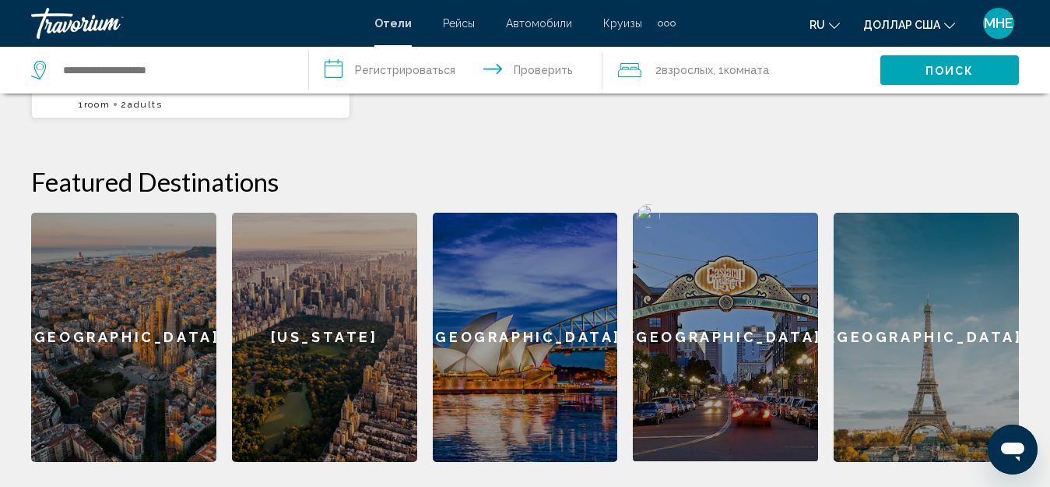
scroll to position [545, 0]
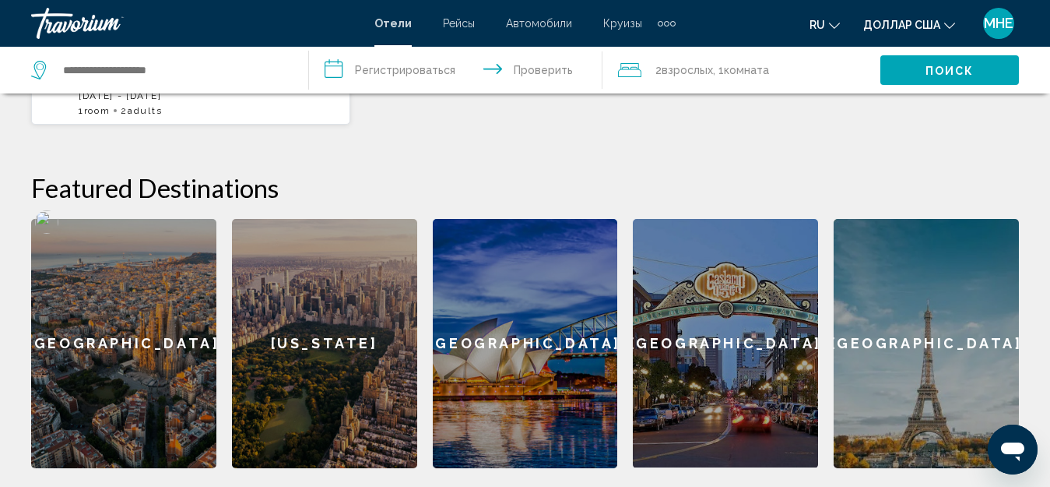
drag, startPoint x: 150, startPoint y: 342, endPoint x: 631, endPoint y: 391, distance: 484.5
click at [150, 342] on div "Barcelona" at bounding box center [123, 343] width 185 height 249
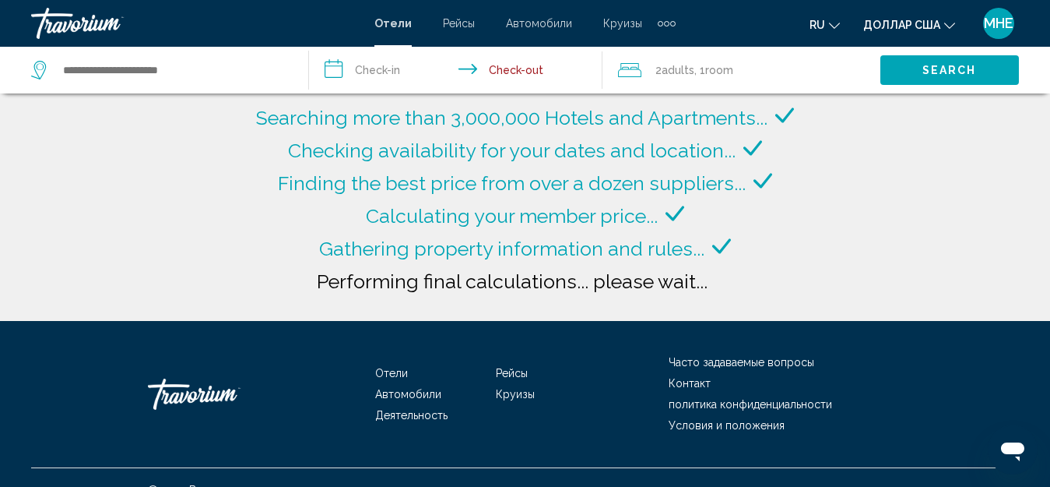
type input "**********"
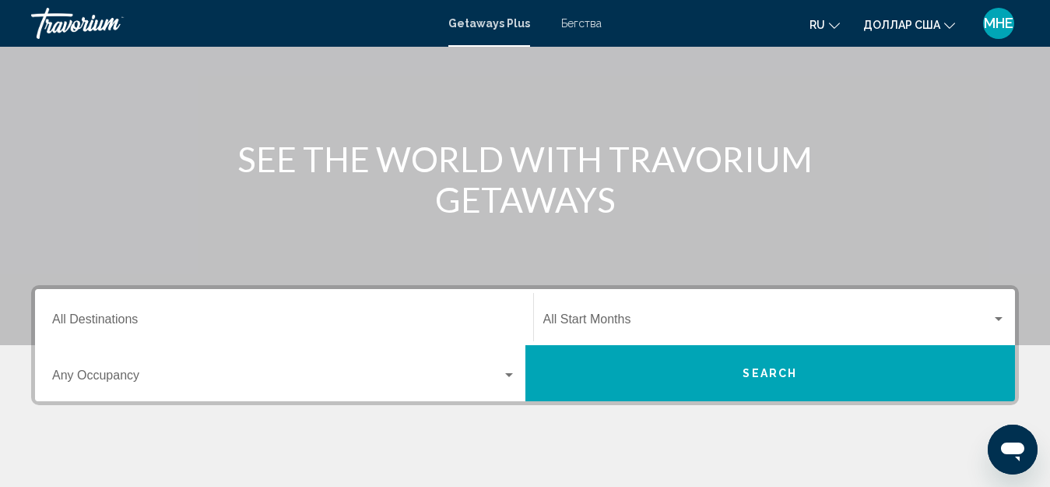
scroll to position [234, 0]
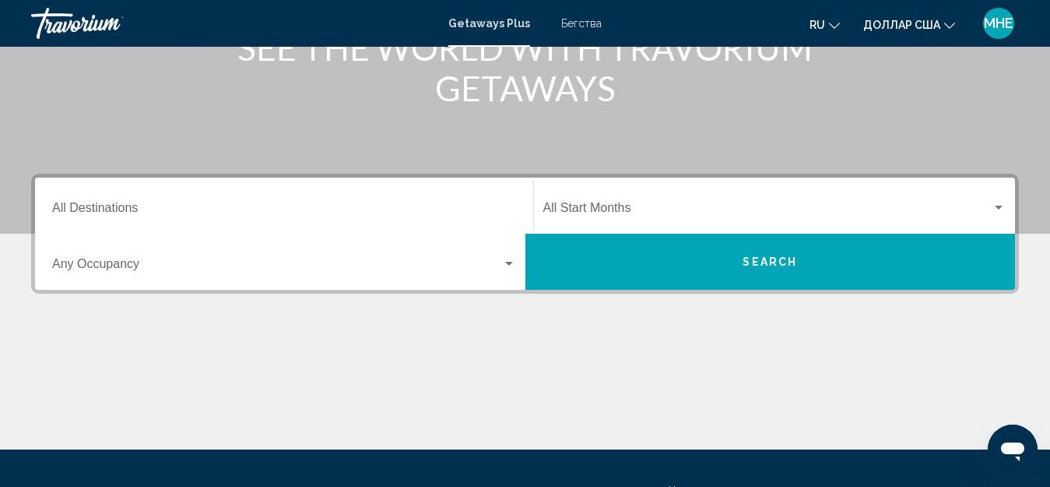
click at [421, 195] on div "Destination All Destinations" at bounding box center [284, 205] width 464 height 49
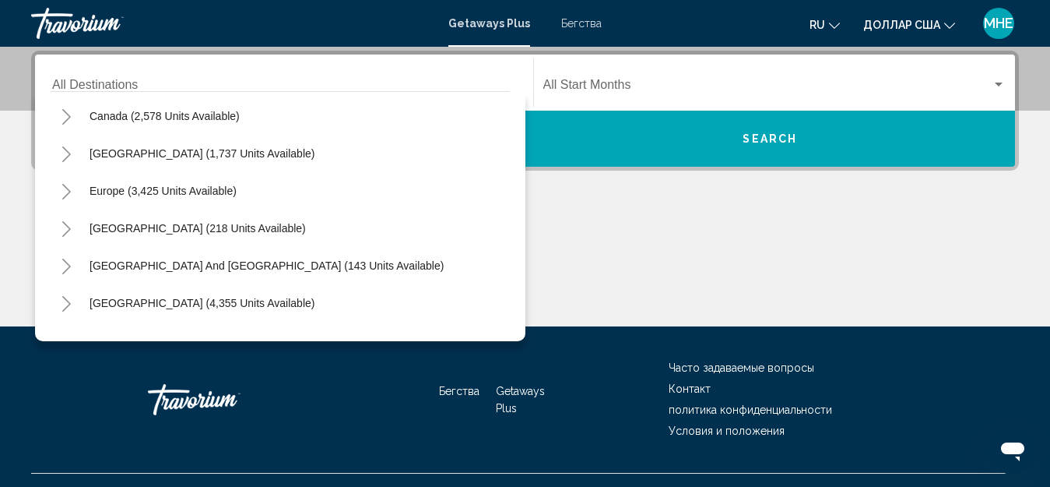
scroll to position [129, 0]
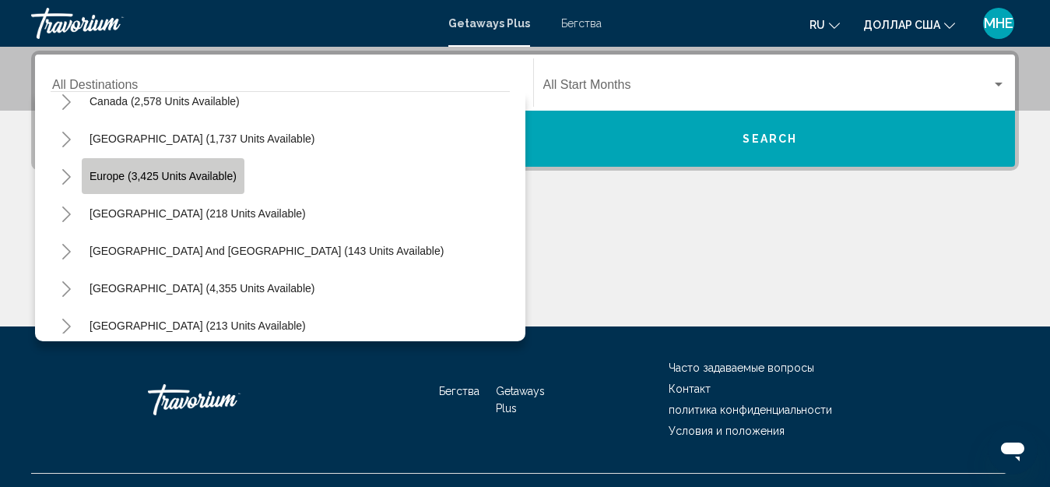
click at [160, 175] on span "Europe (3,425 units available)" at bounding box center [163, 176] width 147 height 12
type input "**********"
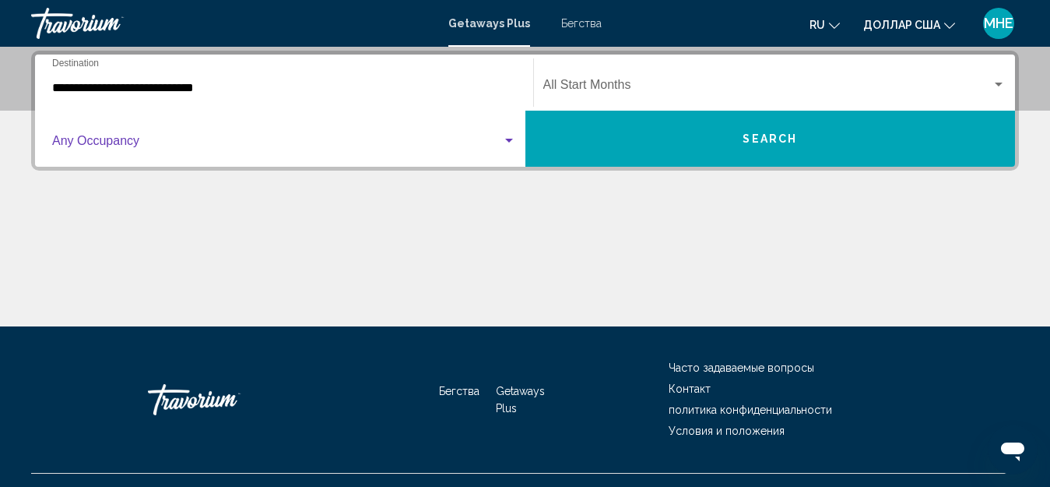
click at [504, 136] on div "Виджет поиска" at bounding box center [509, 141] width 14 height 12
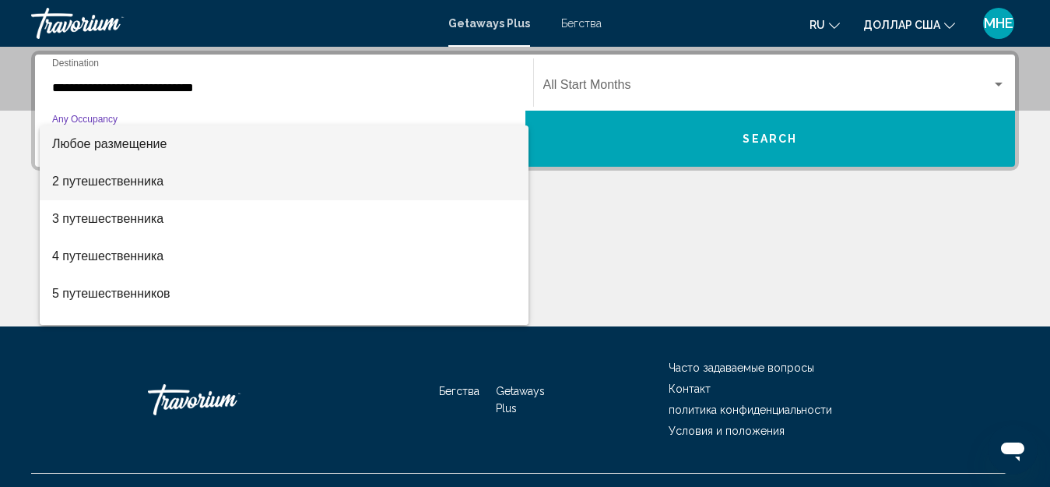
click at [128, 178] on font "2 путешественника" at bounding box center [107, 180] width 111 height 13
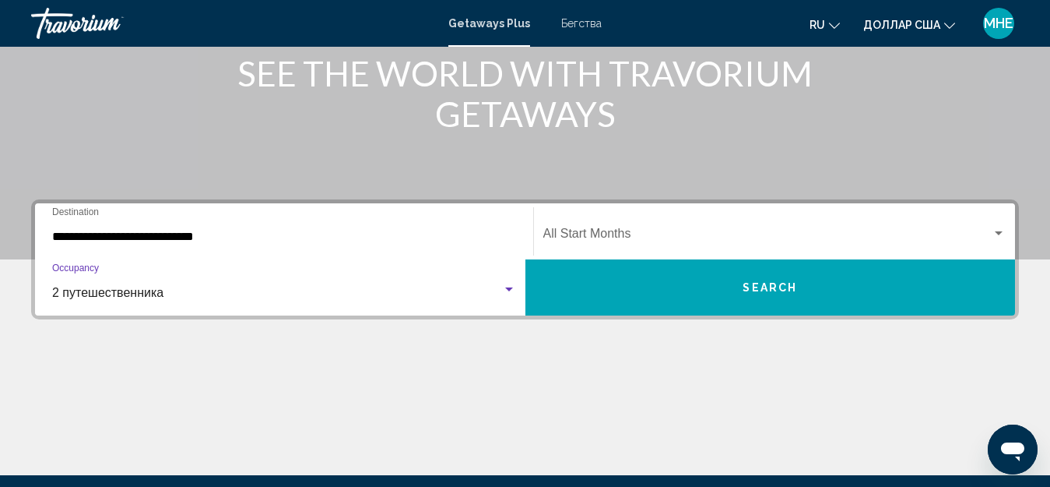
scroll to position [201, 0]
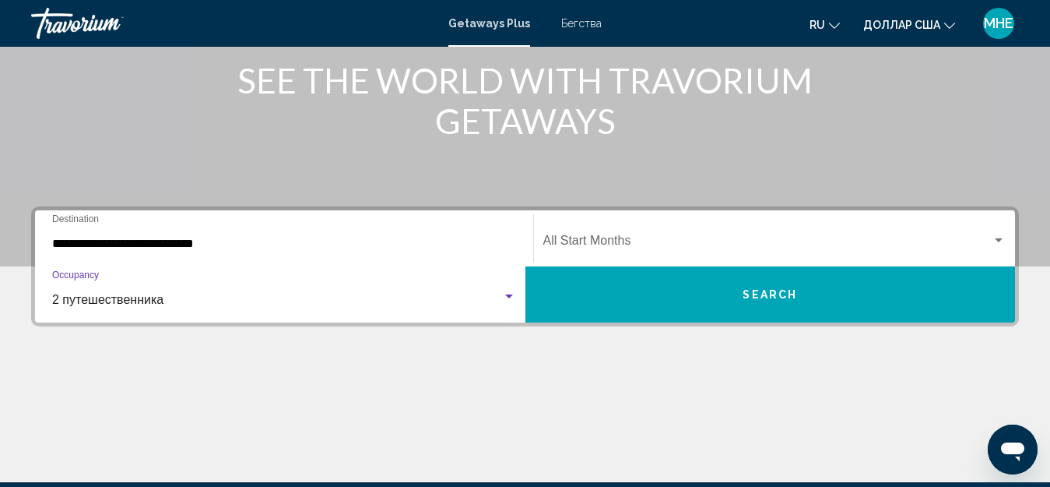
click at [996, 238] on div "Виджет поиска" at bounding box center [999, 240] width 8 height 4
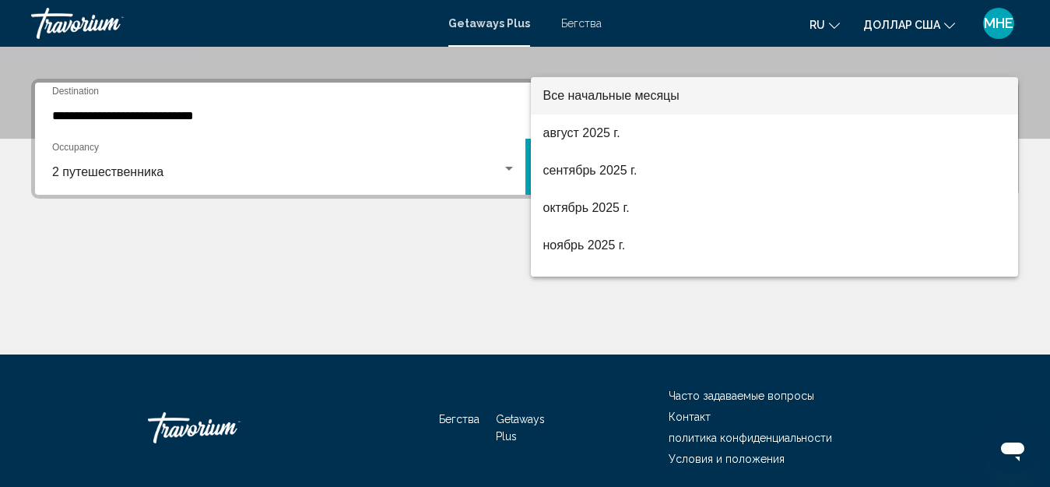
scroll to position [357, 0]
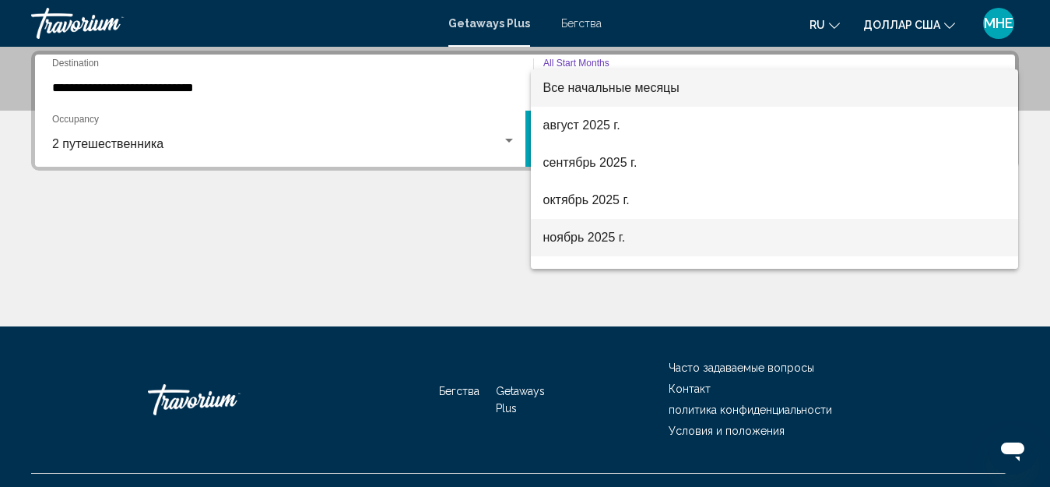
click at [625, 237] on font "ноябрь 2025 г." at bounding box center [585, 236] width 83 height 13
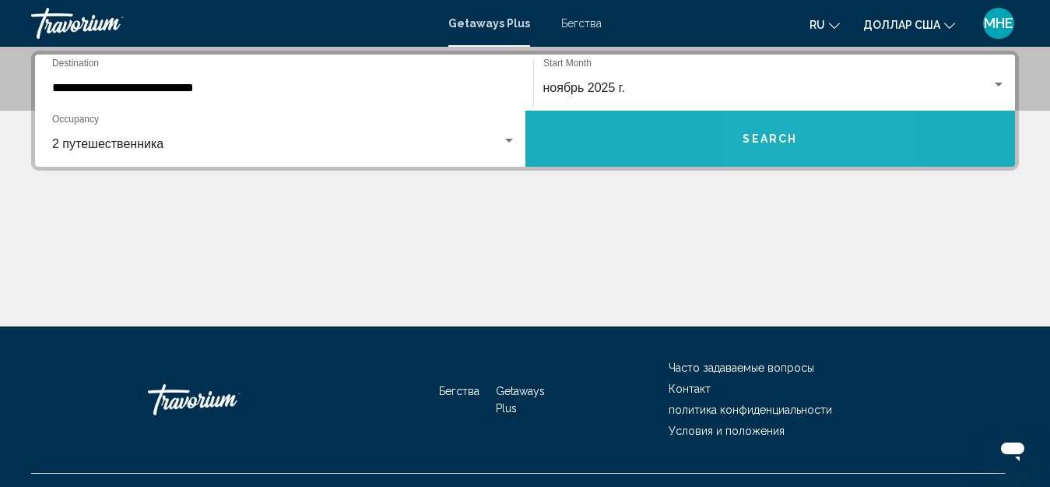
click at [812, 139] on button "Search" at bounding box center [771, 139] width 491 height 56
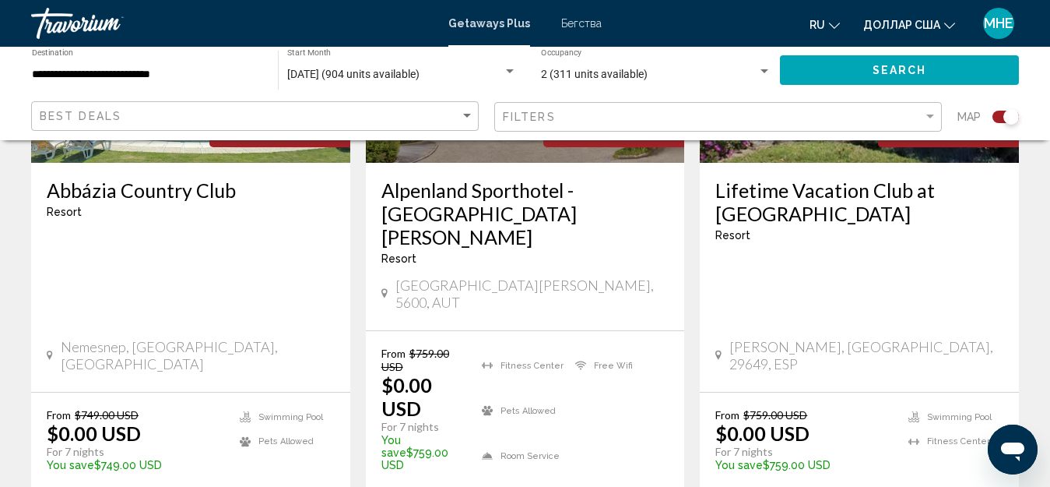
scroll to position [1402, 0]
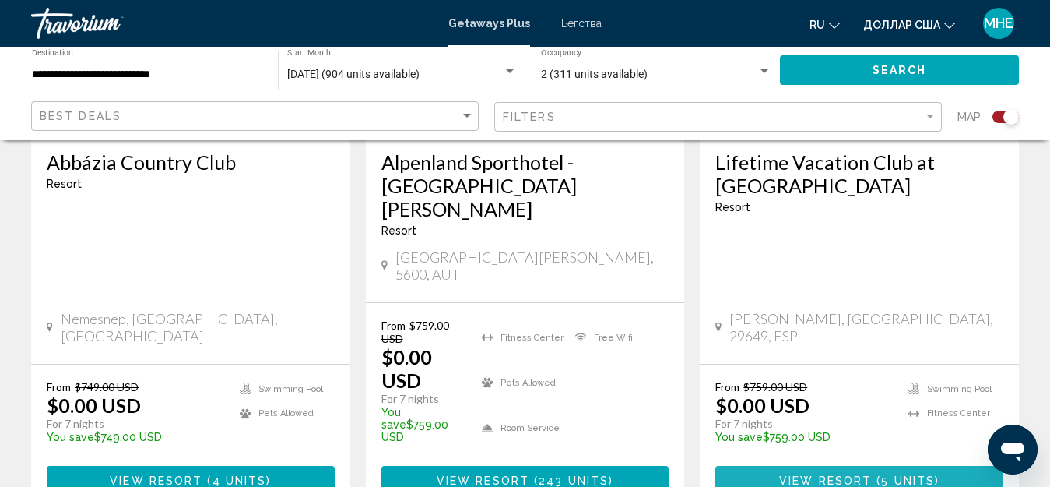
click at [843, 475] on span "View Resort" at bounding box center [825, 481] width 93 height 12
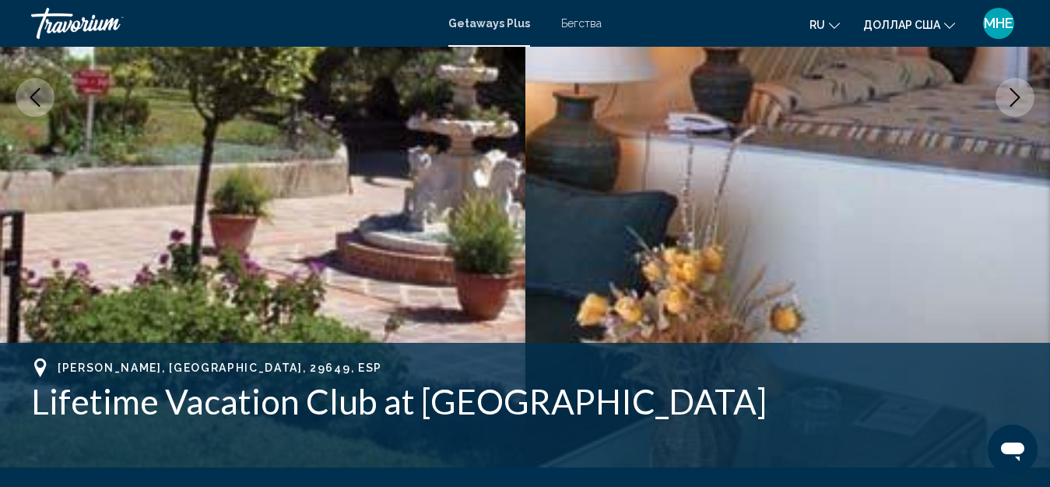
scroll to position [113, 0]
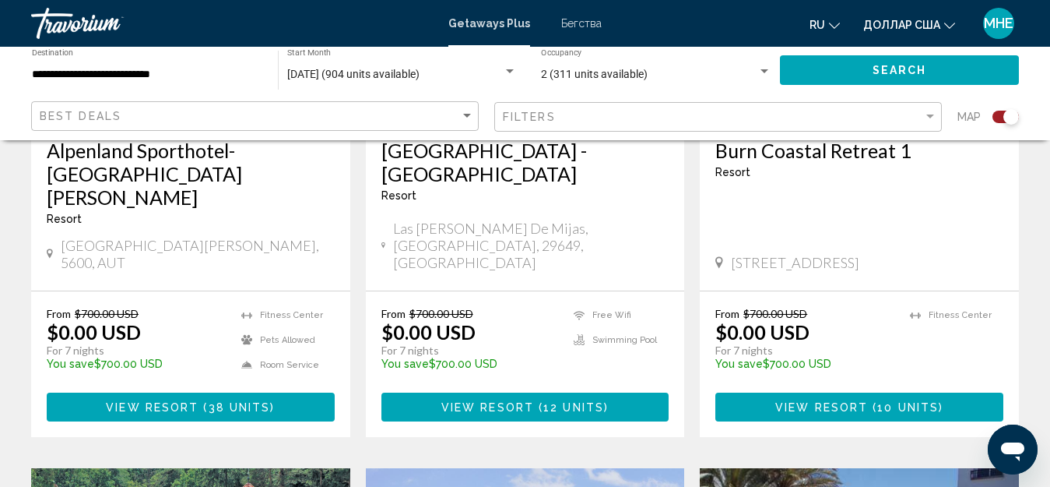
scroll to position [857, 0]
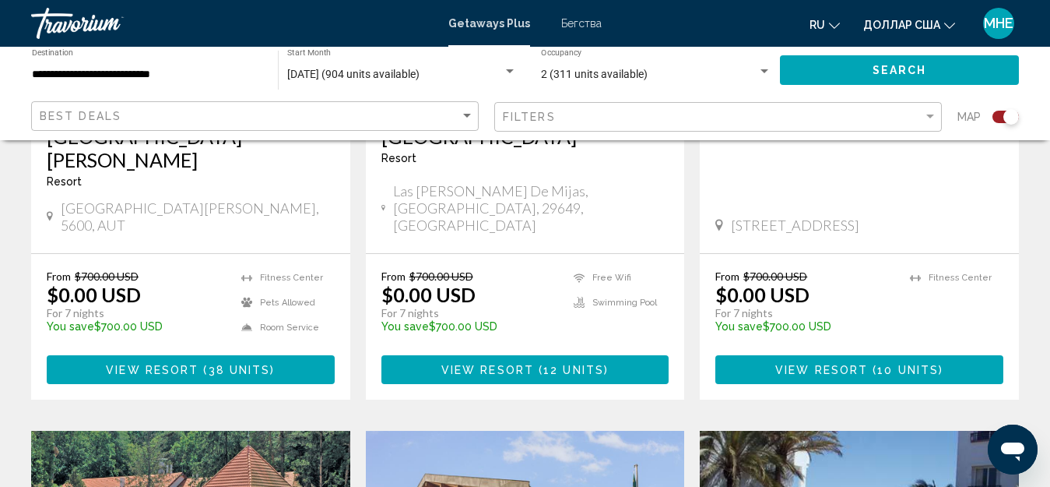
click at [544, 364] on span "12 units" at bounding box center [574, 370] width 61 height 12
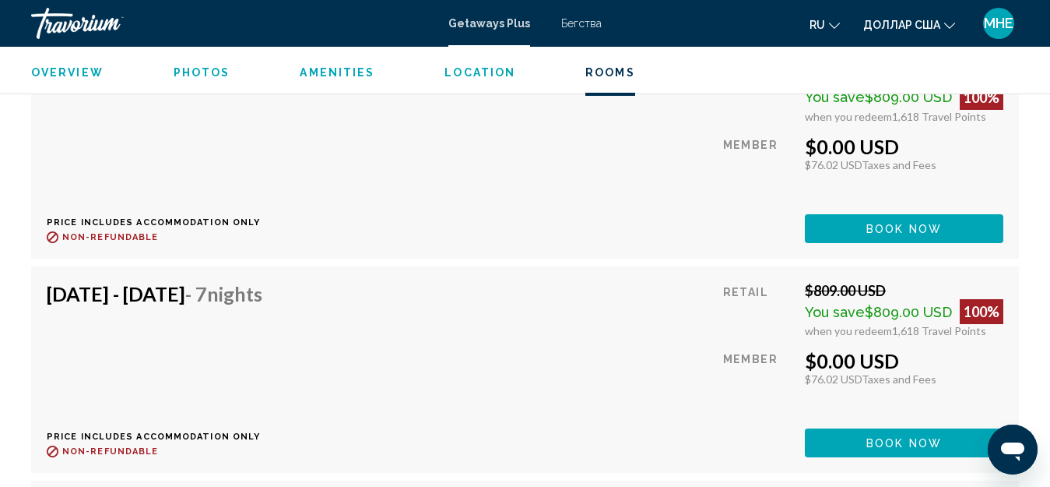
scroll to position [3443, 0]
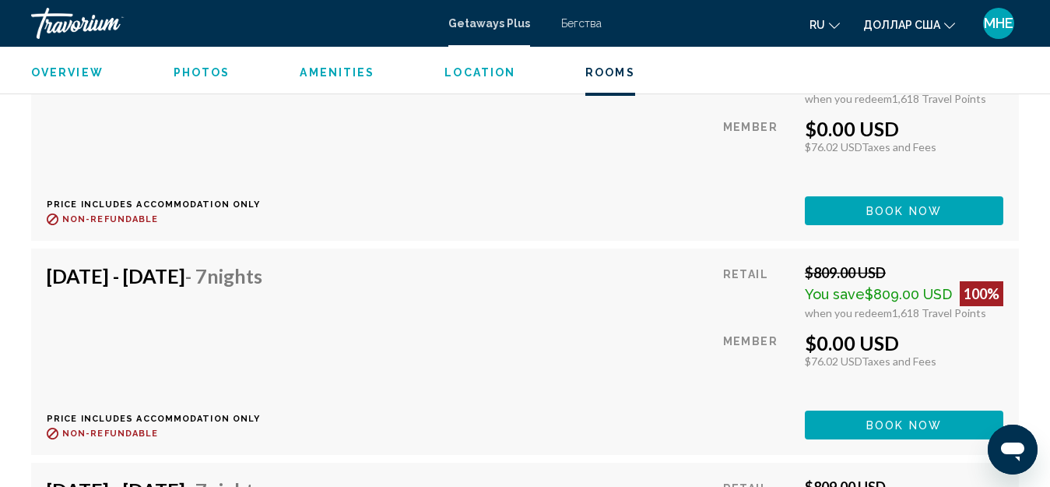
drag, startPoint x: 1015, startPoint y: 7, endPoint x: 919, endPoint y: -1, distance: 96.9
